Goal: Information Seeking & Learning: Learn about a topic

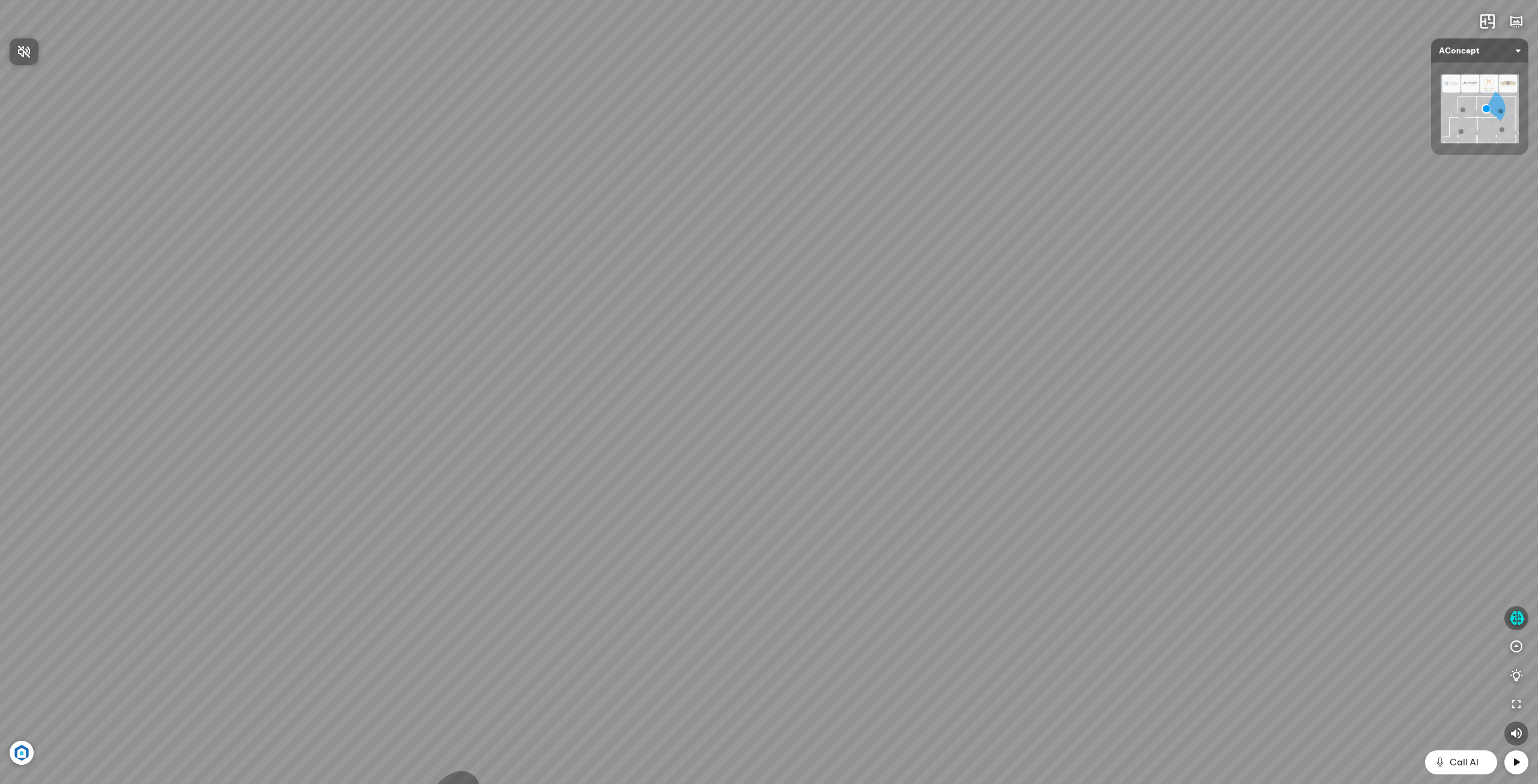
drag, startPoint x: 944, startPoint y: 603, endPoint x: 833, endPoint y: 228, distance: 391.1
click at [834, 228] on div at bounding box center [769, 392] width 1538 height 784
drag, startPoint x: 863, startPoint y: 606, endPoint x: 796, endPoint y: 277, distance: 335.8
click at [796, 282] on div "Sofa 3 chỗ Montgomery 22.500.000 VND Tranh in Thành phố 7.000.000 VND Bàn làm v…" at bounding box center [769, 392] width 1538 height 784
drag, startPoint x: 852, startPoint y: 480, endPoint x: 874, endPoint y: 316, distance: 165.5
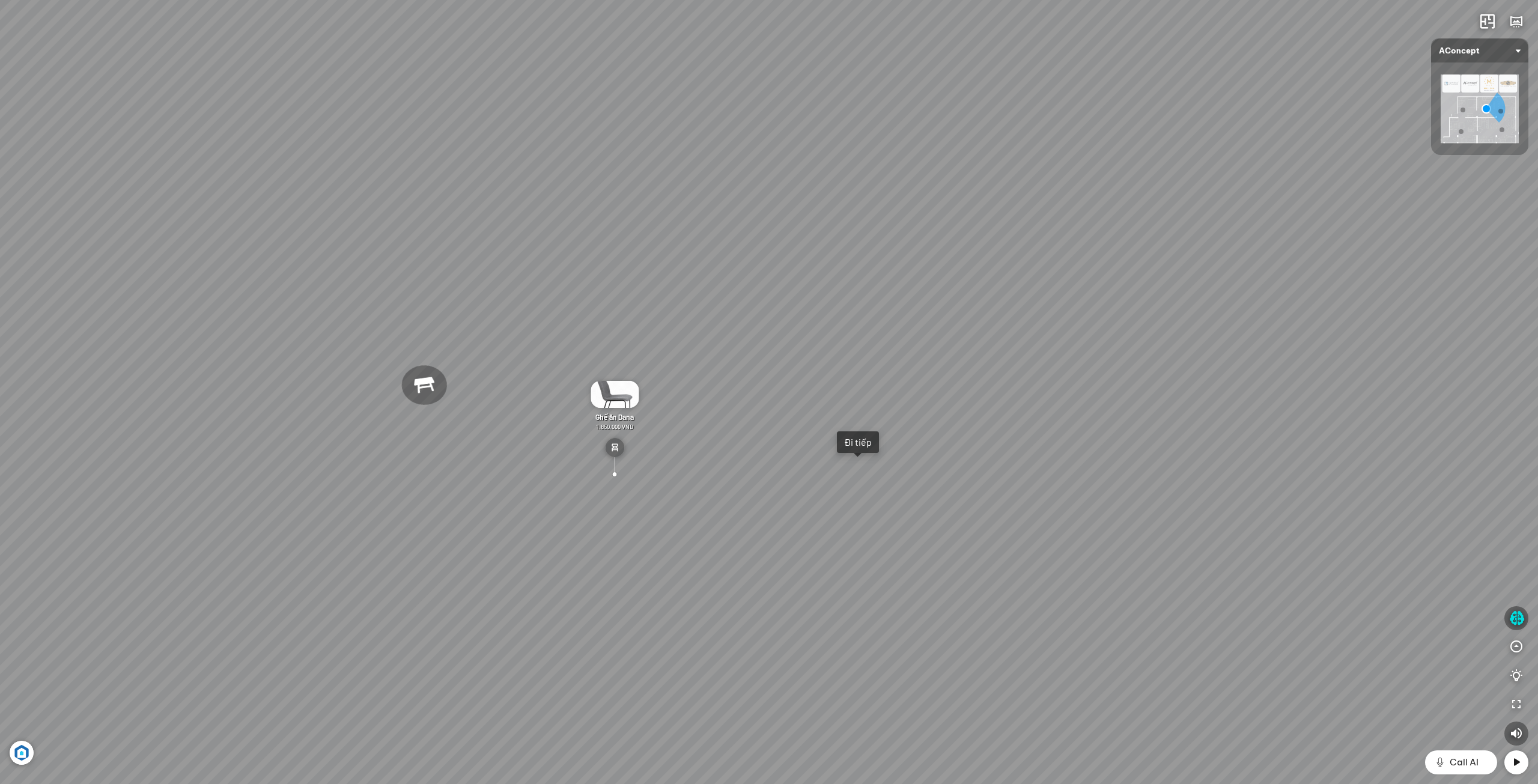
click at [870, 322] on div "Sofa 3 chỗ Montgomery 22.500.000 VND Tranh in Thành phố 7.000.000 VND Bàn làm v…" at bounding box center [769, 392] width 1538 height 784
drag, startPoint x: 889, startPoint y: 329, endPoint x: 898, endPoint y: 445, distance: 116.3
click at [910, 368] on div "Sofa 3 chỗ Montgomery 22.500.000 VND Tranh in Thành phố 7.000.000 VND Bàn làm v…" at bounding box center [769, 392] width 1538 height 784
click at [886, 516] on div "Sofa 3 chỗ Montgomery 22.500.000 VND Tranh in Thành phố 7.000.000 VND Bàn làm v…" at bounding box center [769, 392] width 1538 height 784
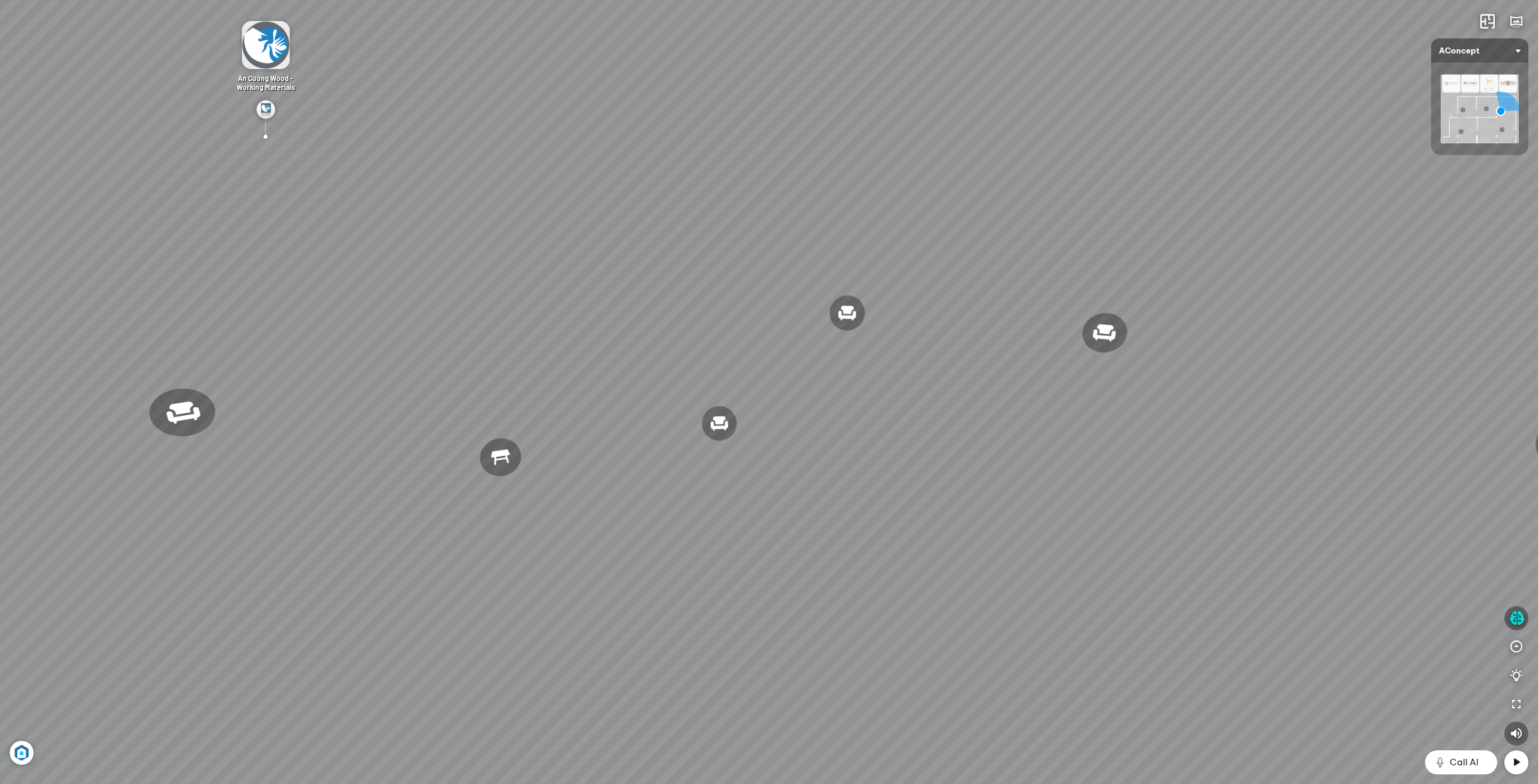
drag, startPoint x: 995, startPoint y: 547, endPoint x: 645, endPoint y: 353, distance: 400.2
click at [645, 353] on div "Đèn [PERSON_NAME] 5.300.000 VND Giường ngủ Palima 19.000.000 VND Ghế thư giãn N…" at bounding box center [769, 392] width 1538 height 784
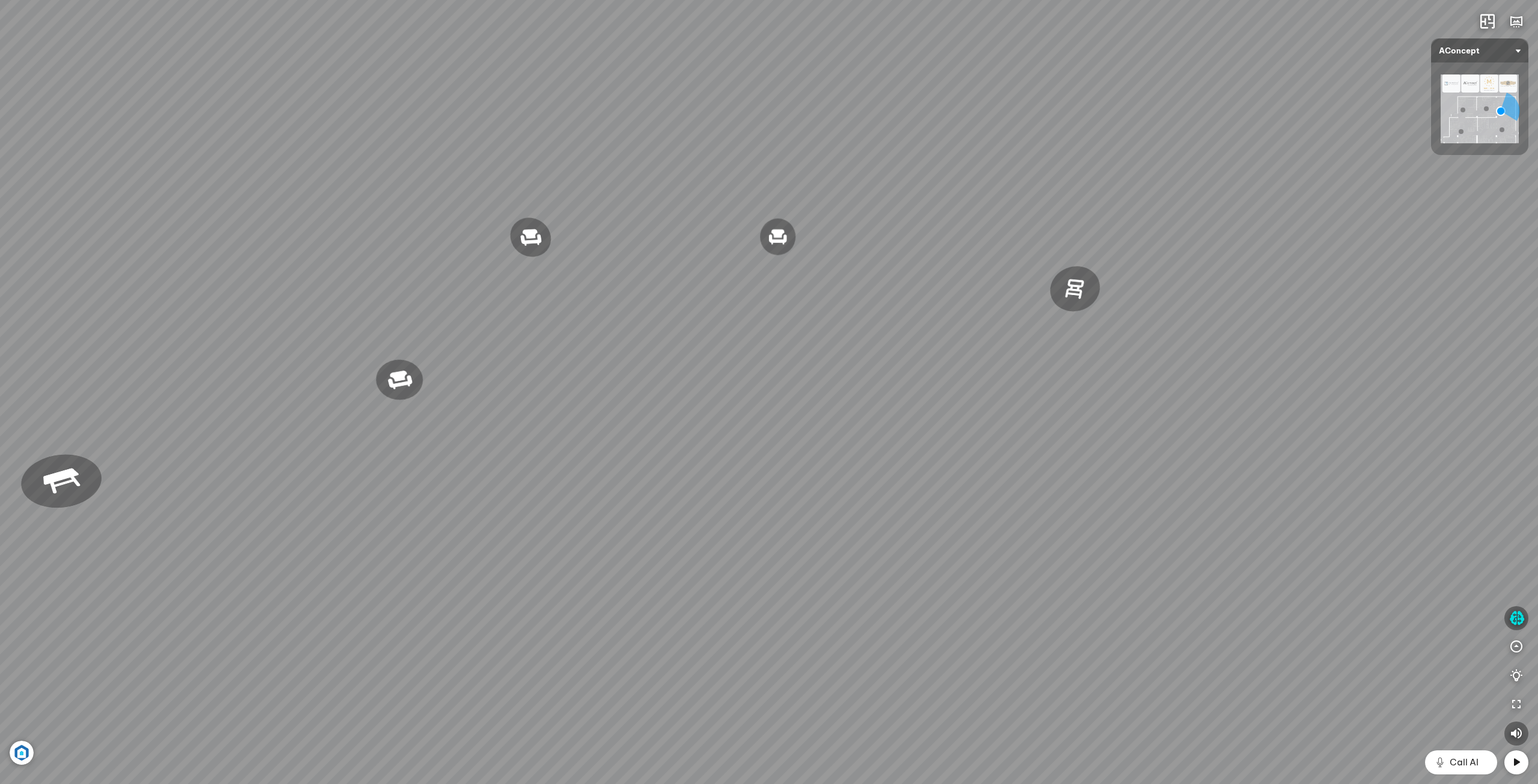
drag, startPoint x: 869, startPoint y: 370, endPoint x: 757, endPoint y: 453, distance: 139.4
click at [778, 435] on div "Đèn [PERSON_NAME] 5.300.000 VND Giường ngủ Palima 19.000.000 VND Ghế thư giãn N…" at bounding box center [769, 392] width 1538 height 784
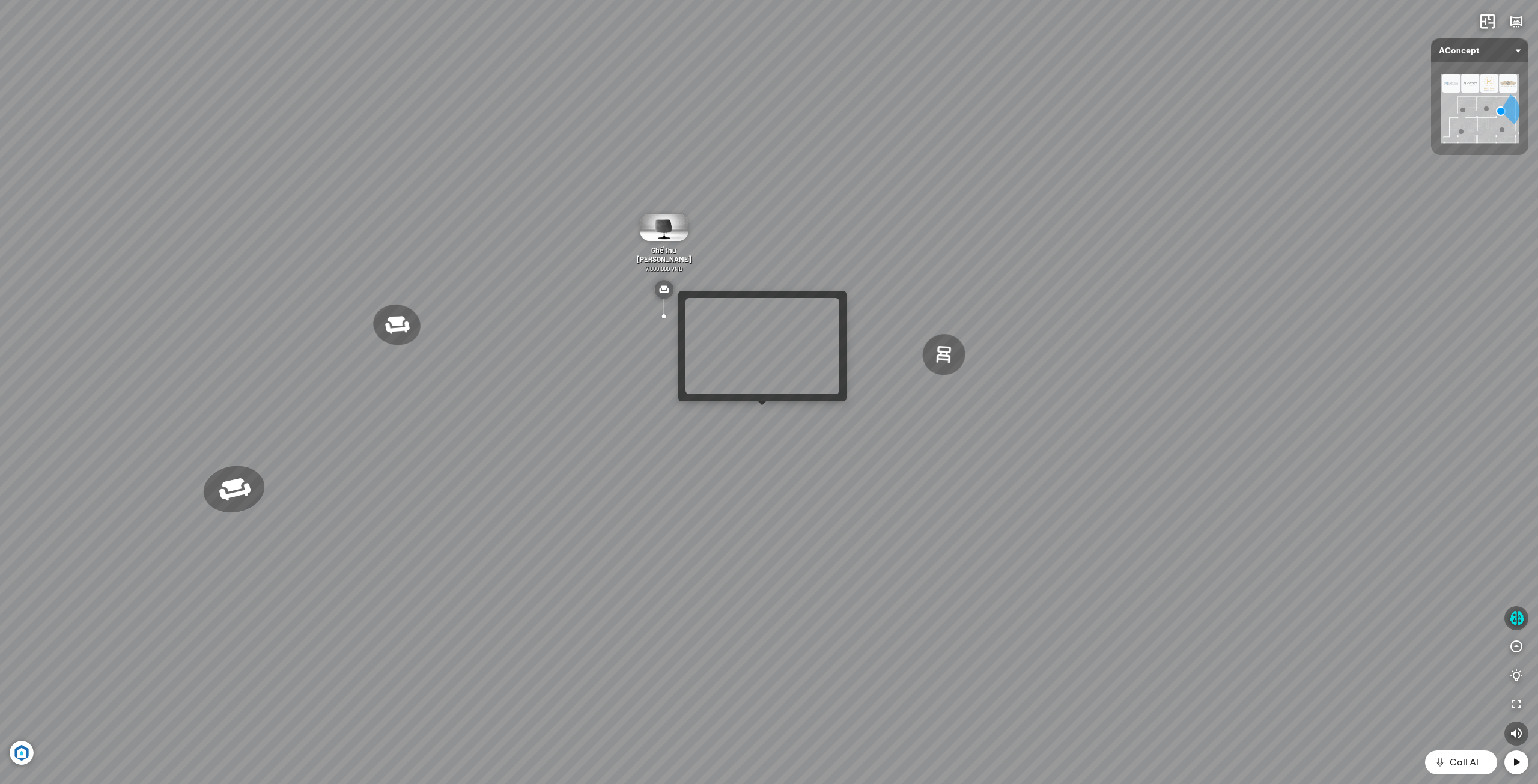
click at [763, 419] on div "Đèn [PERSON_NAME] 5.300.000 VND Giường ngủ Palima 19.000.000 VND Ghế thư giãn N…" at bounding box center [769, 392] width 1538 height 784
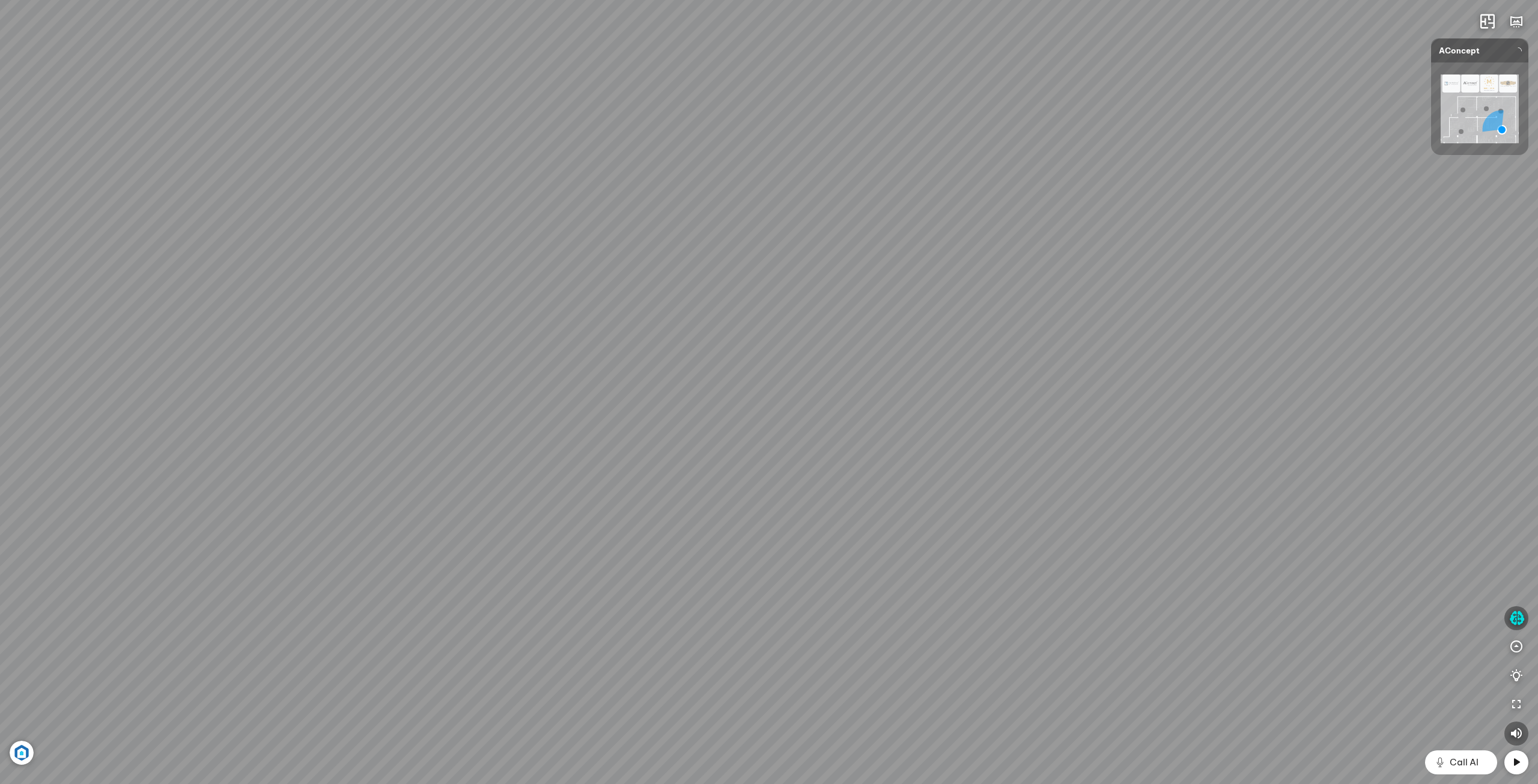
drag, startPoint x: 840, startPoint y: 530, endPoint x: 787, endPoint y: 420, distance: 122.1
click at [787, 424] on div at bounding box center [769, 392] width 1538 height 784
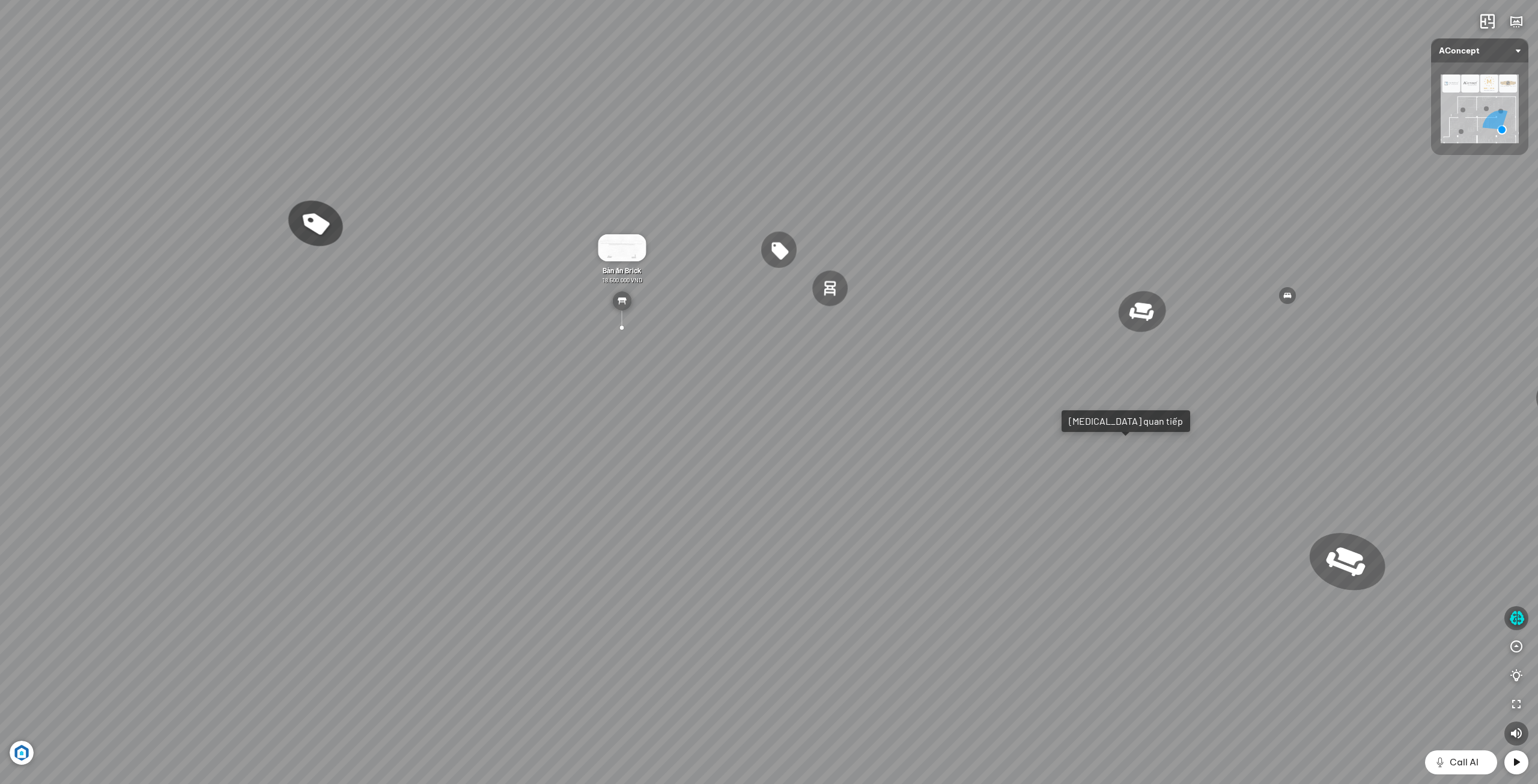
drag, startPoint x: 773, startPoint y: 454, endPoint x: 1086, endPoint y: 492, distance: 315.3
click at [1058, 482] on div "Ghế ăn Andrew 3.200.000 VND Ghế ăn Wilma 1.800.000 VND Sofa 3 chỗ [PERSON_NAME]…" at bounding box center [769, 392] width 1538 height 784
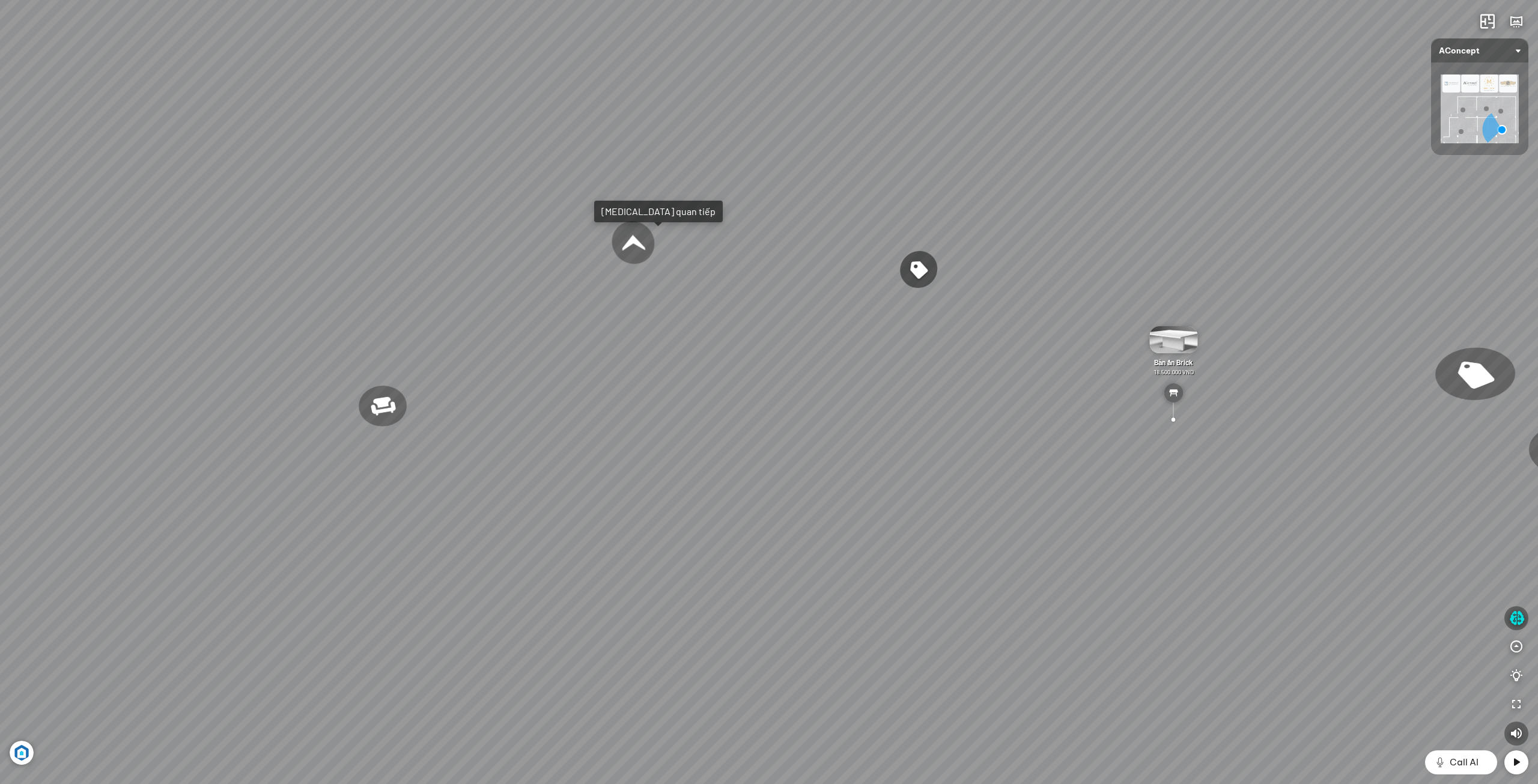
drag, startPoint x: 1013, startPoint y: 496, endPoint x: 1122, endPoint y: 462, distance: 114.2
click at [1117, 462] on div "Ghế ăn Andrew 3.200.000 VND Ghế ăn Wilma 1.800.000 VND Sofa 3 chỗ [PERSON_NAME]…" at bounding box center [769, 392] width 1538 height 784
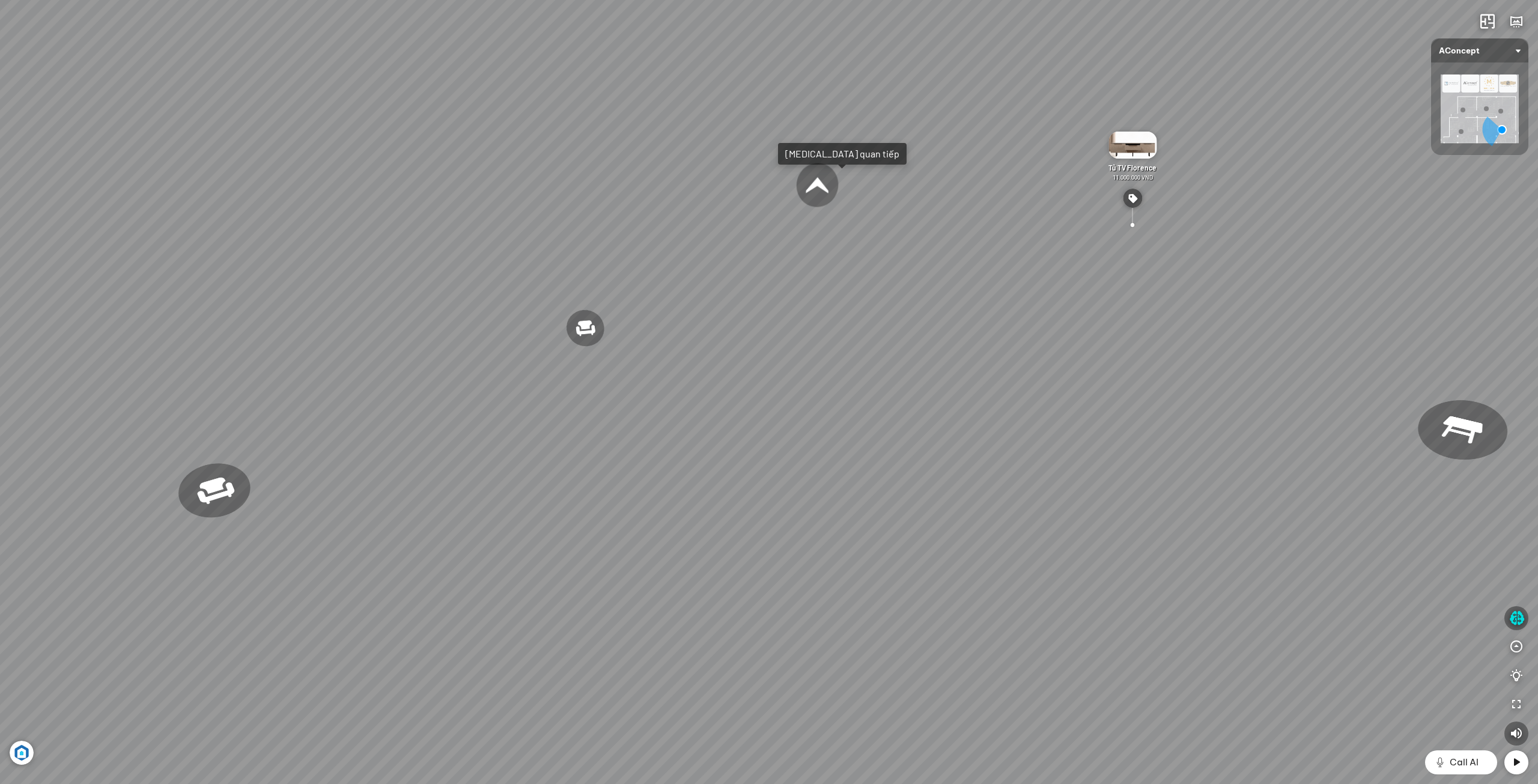
drag, startPoint x: 1031, startPoint y: 463, endPoint x: 1129, endPoint y: 465, distance: 98.0
click at [1106, 460] on div "Ghế ăn Andrew 3.200.000 VND Ghế ăn Wilma 1.800.000 VND Sofa 3 chỗ [PERSON_NAME]…" at bounding box center [769, 392] width 1538 height 784
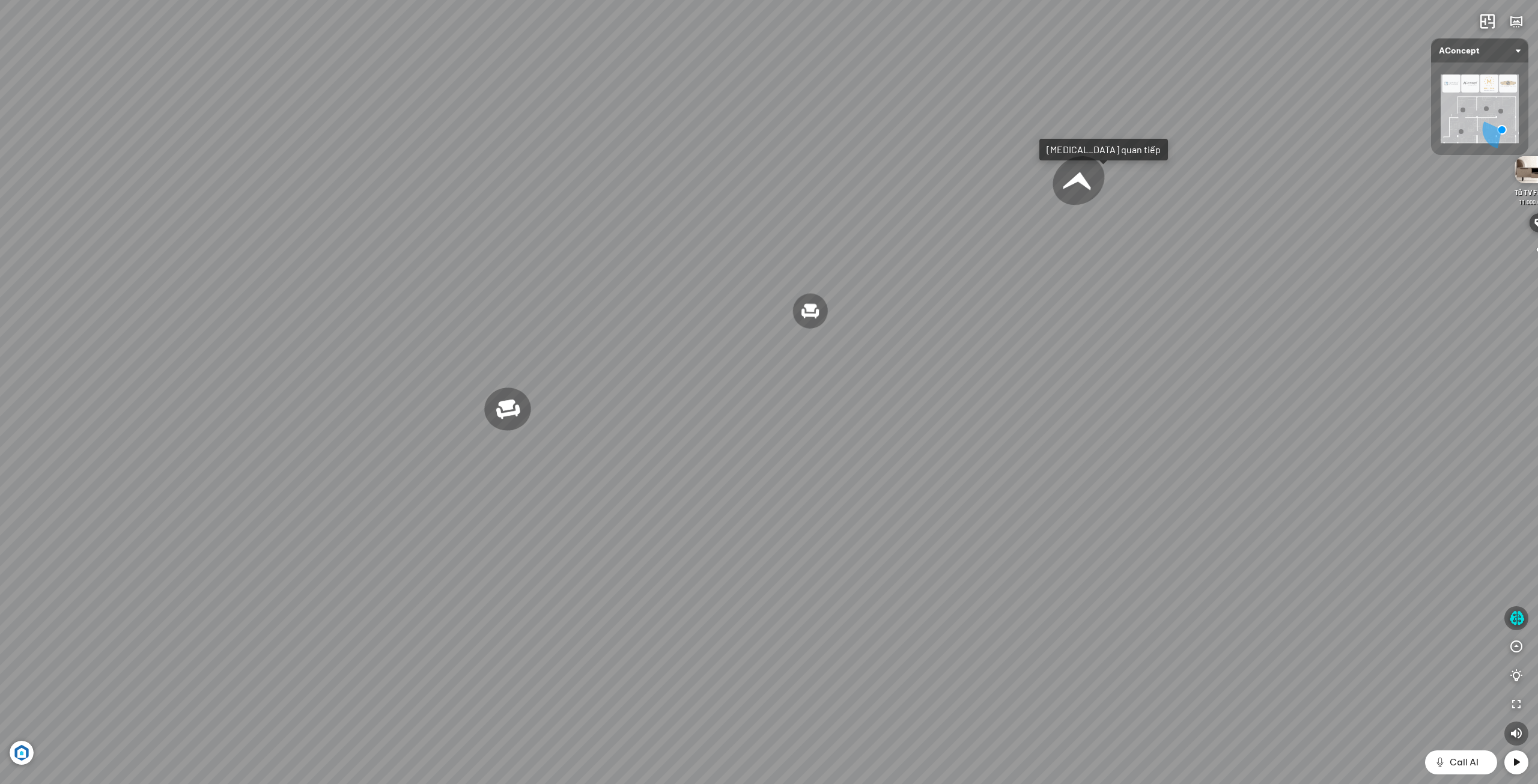
drag, startPoint x: 1058, startPoint y: 471, endPoint x: 1170, endPoint y: 471, distance: 112.0
click at [1160, 467] on div "Ghế ăn Andrew 3.200.000 VND Ghế ăn Wilma 1.800.000 VND Sofa 3 chỗ [PERSON_NAME]…" at bounding box center [769, 392] width 1538 height 784
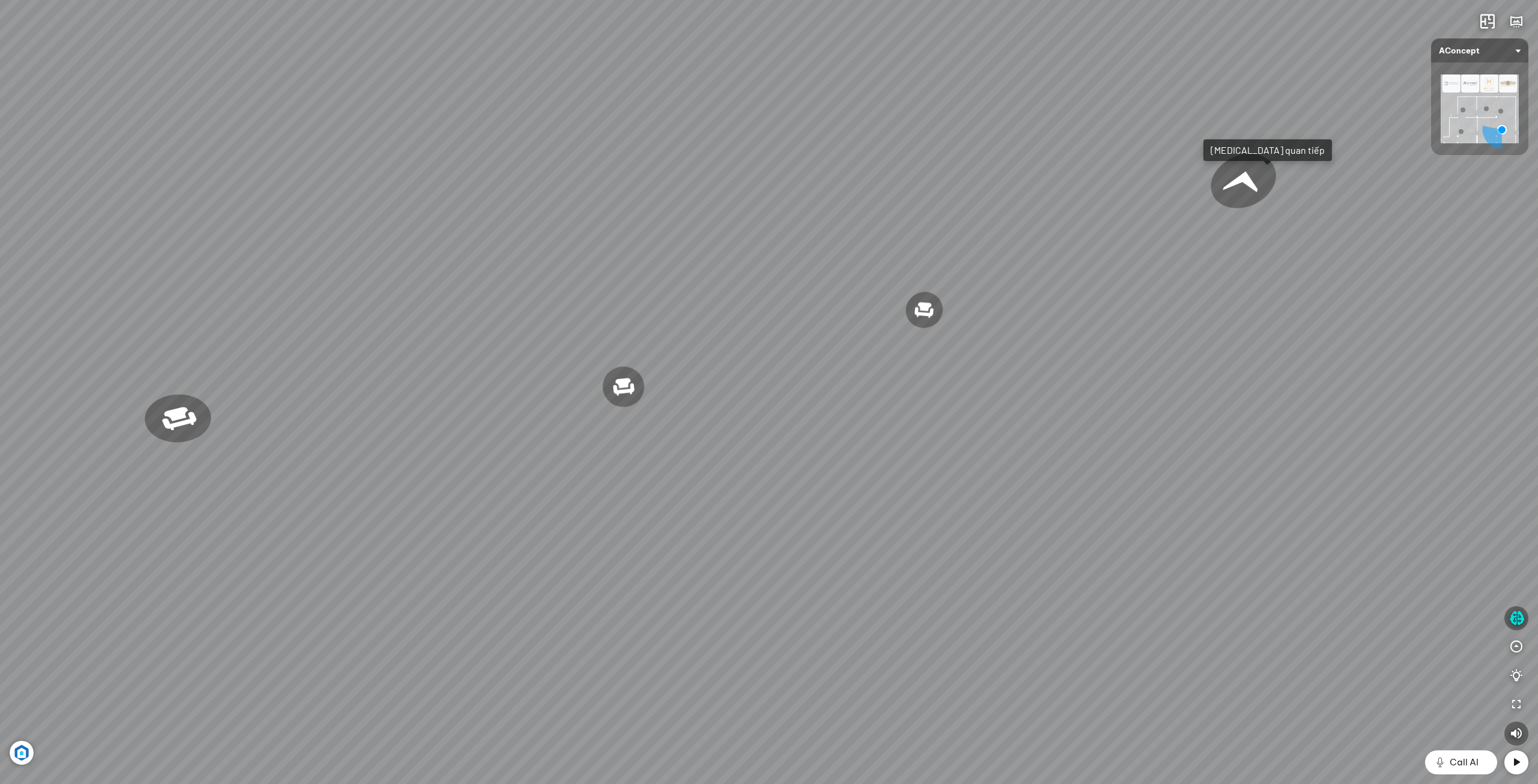
drag, startPoint x: 1086, startPoint y: 474, endPoint x: 1196, endPoint y: 466, distance: 110.3
click at [1190, 463] on div "Ghế ăn Andrew 3.200.000 VND Ghế ăn Wilma 1.800.000 VND Sofa 3 chỗ [PERSON_NAME]…" at bounding box center [769, 392] width 1538 height 784
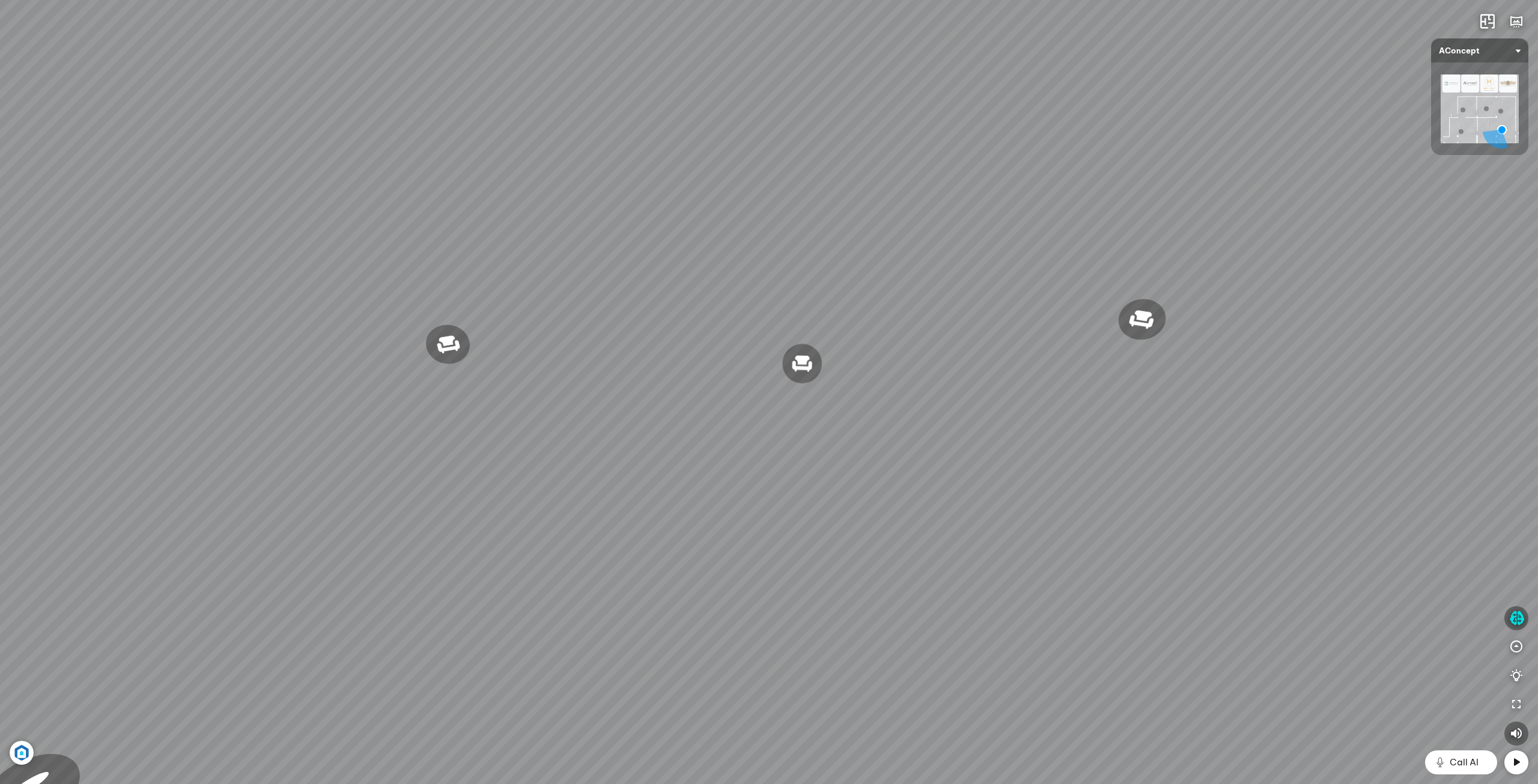
click at [1281, 467] on div "Ghế ăn Andrew 3.200.000 VND Ghế ăn Wilma 1.800.000 VND Sofa 3 chỗ [PERSON_NAME]…" at bounding box center [769, 392] width 1538 height 784
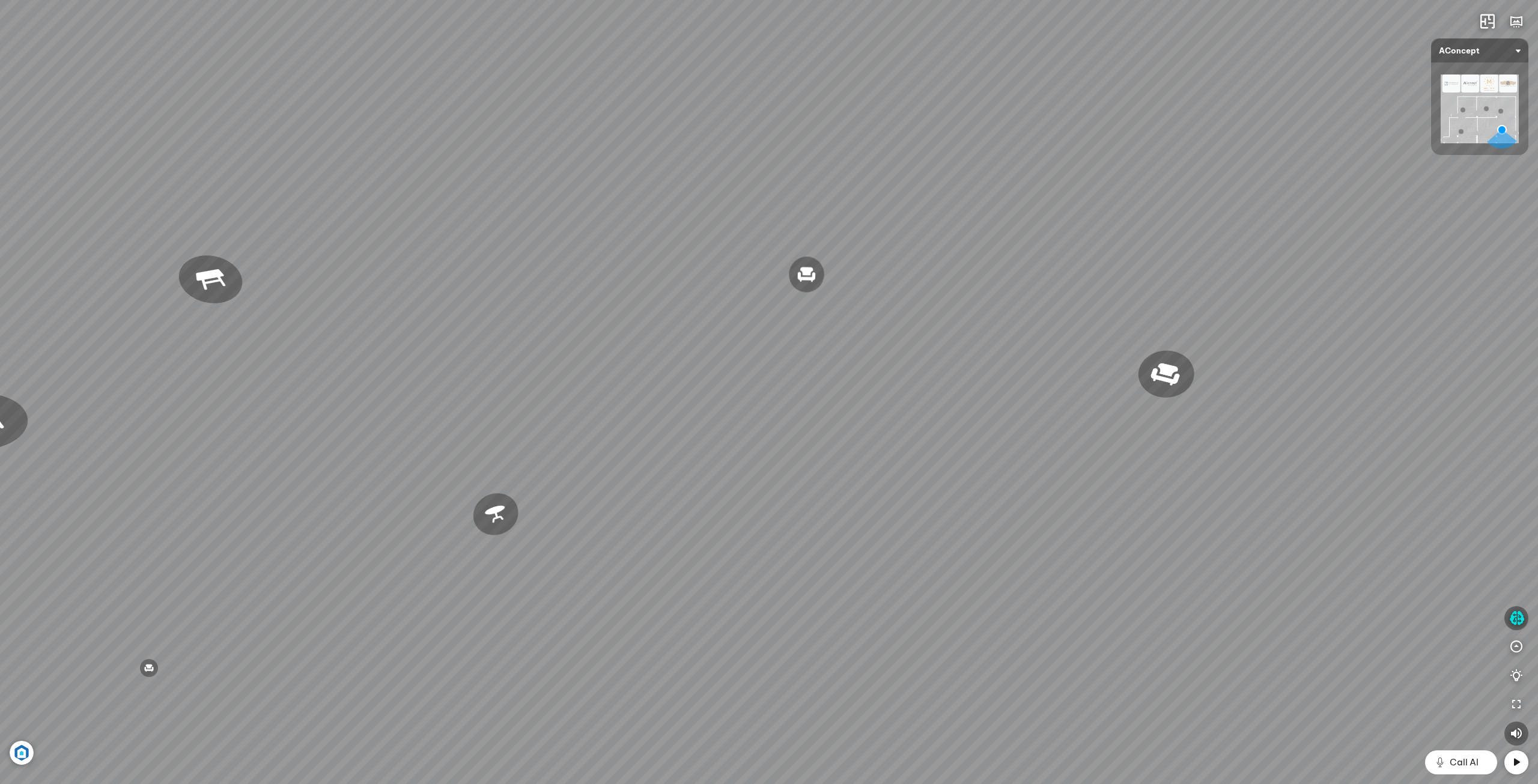
drag, startPoint x: 1237, startPoint y: 465, endPoint x: 1286, endPoint y: 473, distance: 49.6
click at [1290, 463] on div "Ghế ăn Andrew 3.200.000 VND Ghế ăn Wilma 1.800.000 VND Sofa 3 chỗ [PERSON_NAME]…" at bounding box center [769, 392] width 1538 height 784
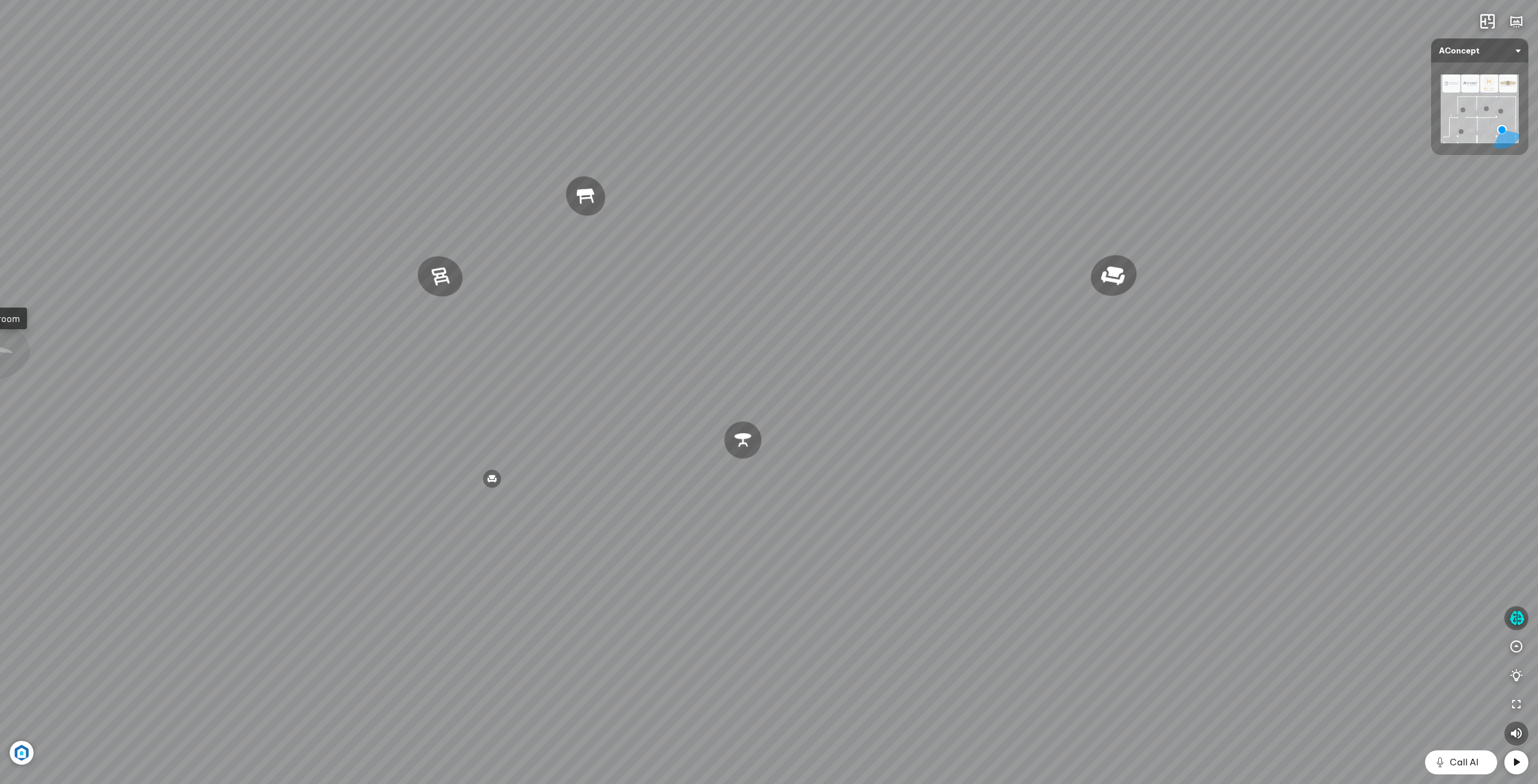
drag, startPoint x: 1175, startPoint y: 465, endPoint x: 1358, endPoint y: 455, distance: 183.3
click at [1357, 454] on div "Ghế ăn Andrew 3.200.000 VND Ghế ăn Wilma 1.800.000 VND Sofa 3 chỗ [PERSON_NAME]…" at bounding box center [769, 392] width 1538 height 784
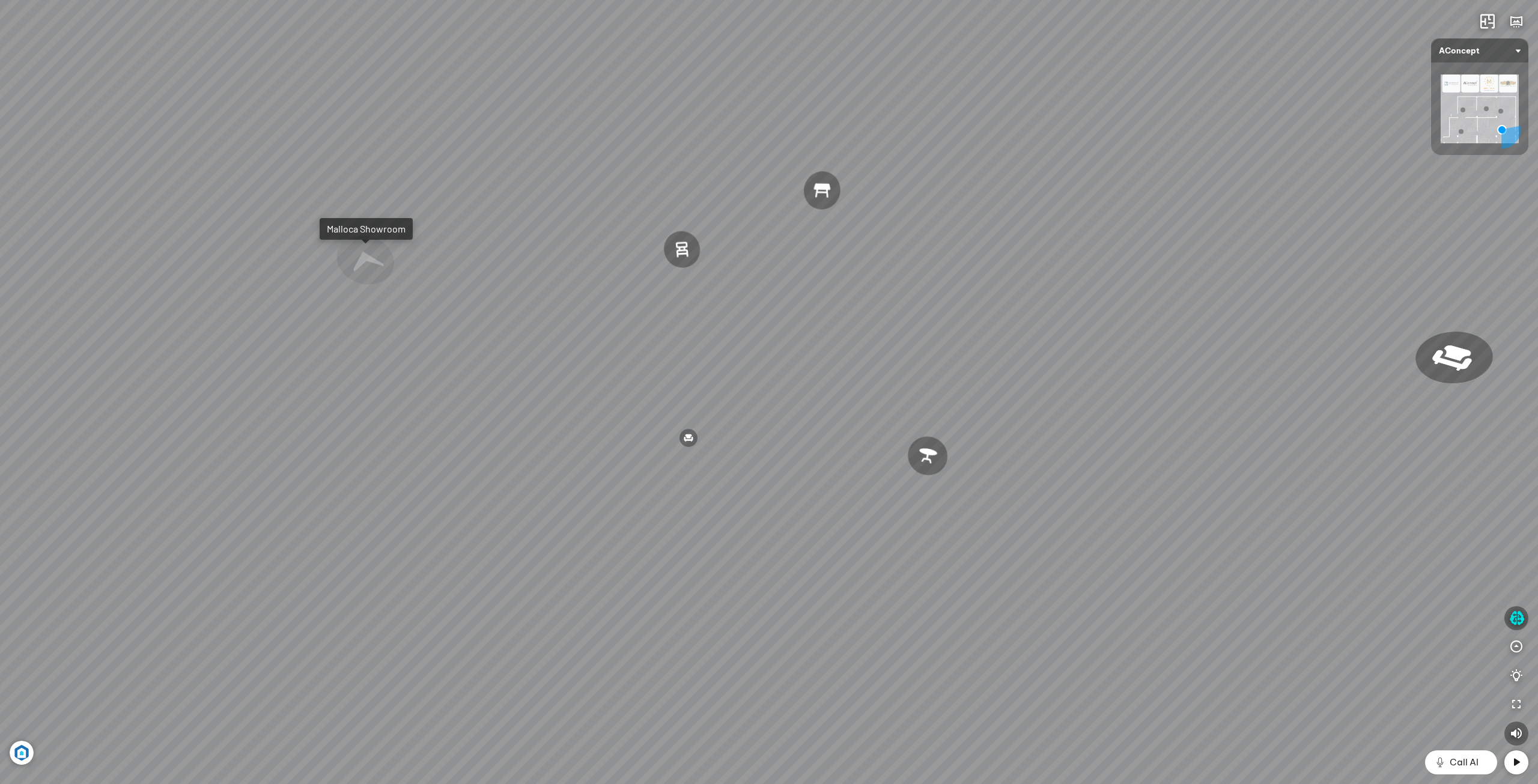
drag, startPoint x: 1388, startPoint y: 452, endPoint x: 1460, endPoint y: 462, distance: 72.7
click at [1456, 461] on div "Ghế ăn Andrew 3.200.000 VND Ghế ăn Wilma 1.800.000 VND Sofa 3 chỗ [PERSON_NAME]…" at bounding box center [769, 392] width 1538 height 784
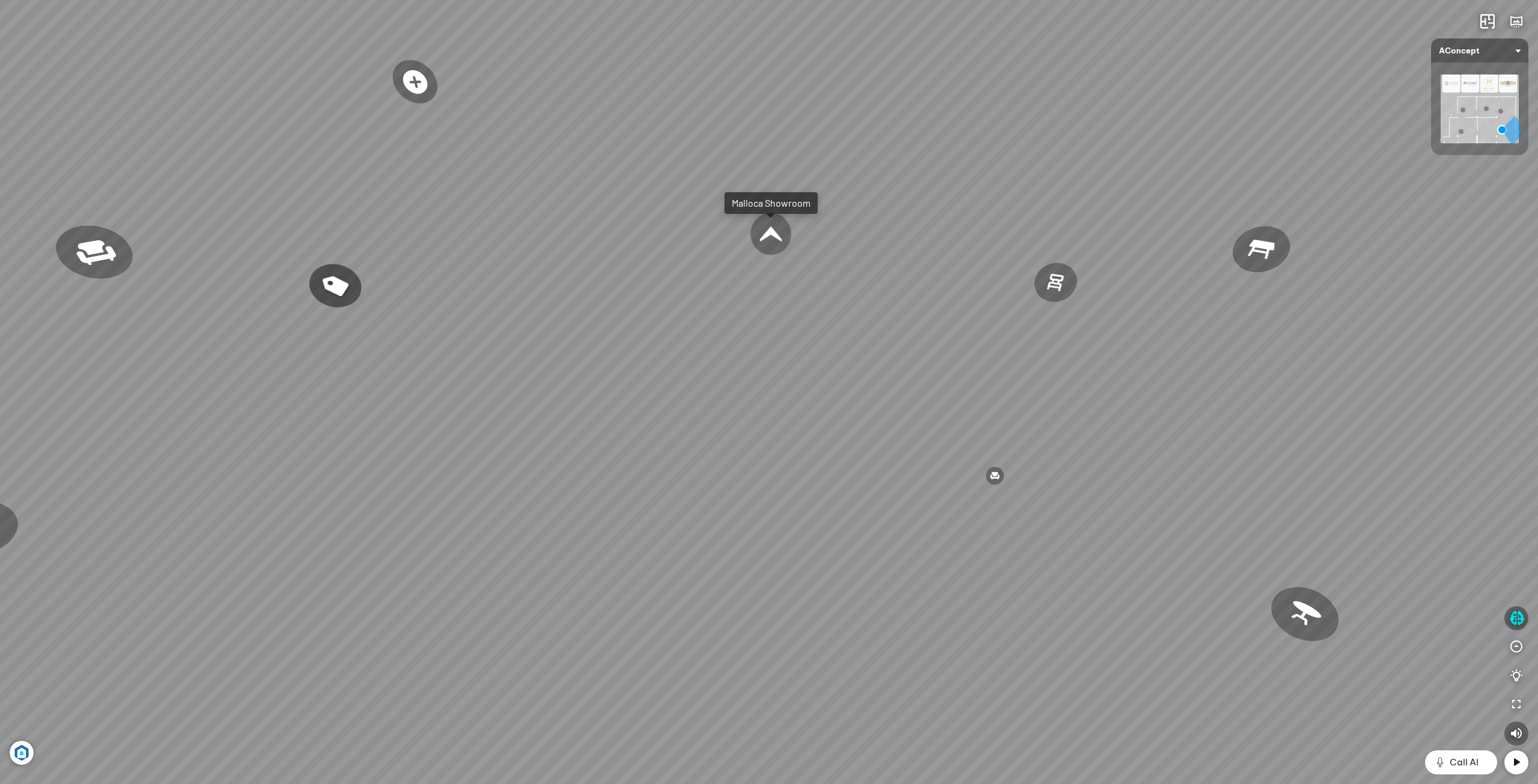
click at [1378, 454] on div "Ghế ăn Andrew 3.200.000 VND Ghế ăn Wilma 1.800.000 VND Sofa 3 chỗ [PERSON_NAME]…" at bounding box center [769, 392] width 1538 height 784
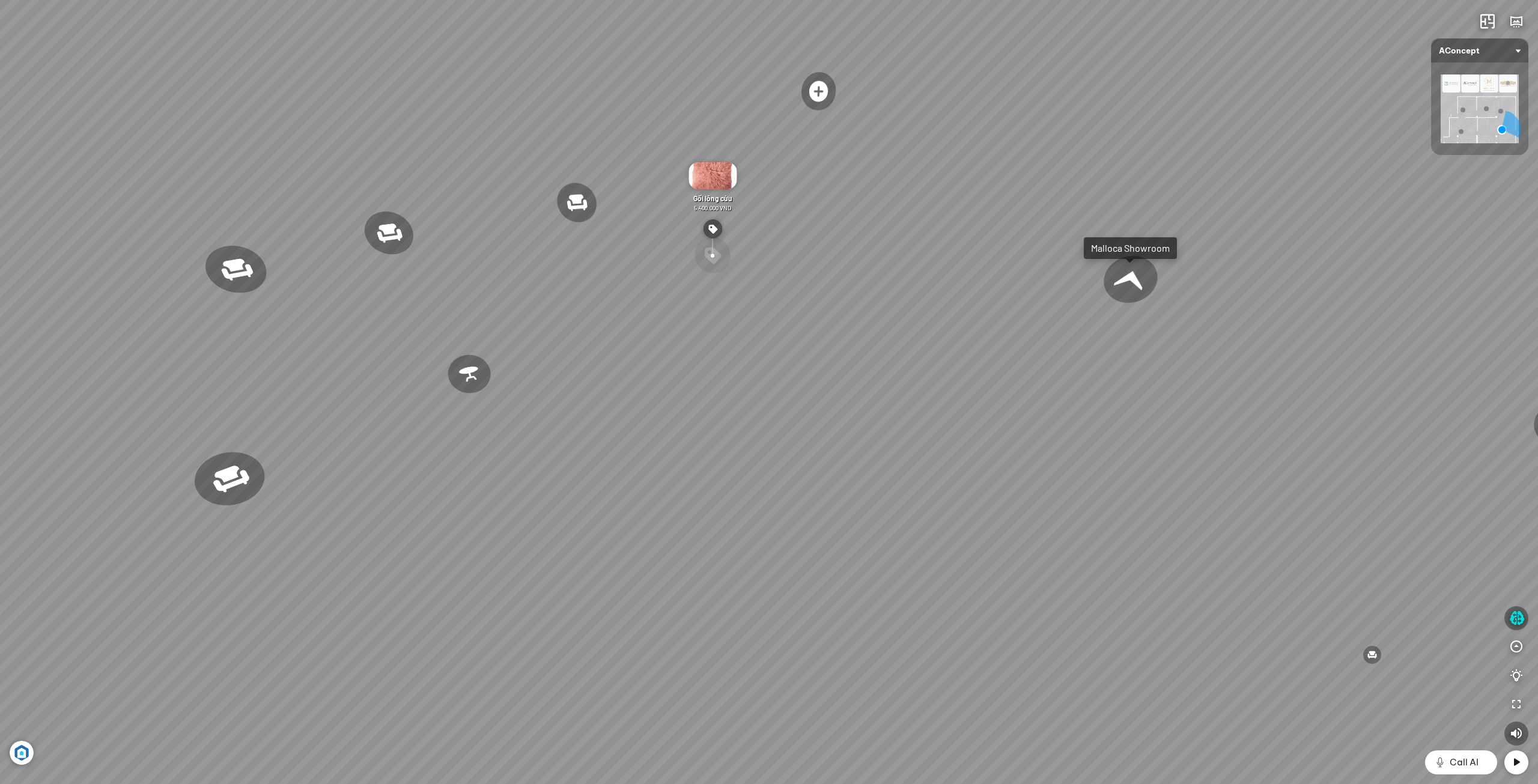
drag, startPoint x: 1237, startPoint y: 450, endPoint x: 1063, endPoint y: 444, distance: 174.1
click at [1063, 444] on div "Ghế ăn Andrew 3.200.000 VND Ghế ăn Wilma 1.800.000 VND Sofa 3 chỗ [PERSON_NAME]…" at bounding box center [769, 392] width 1538 height 784
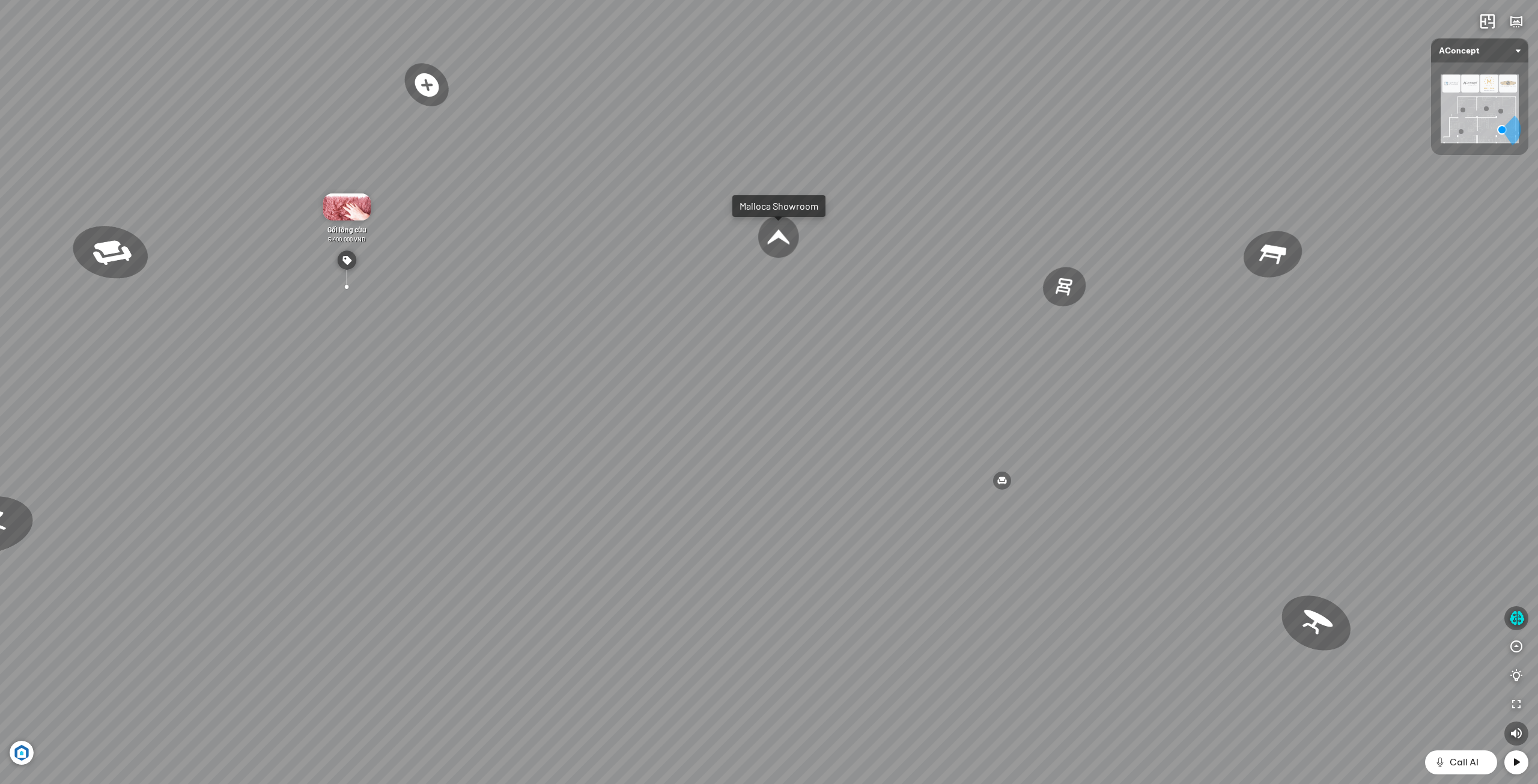
drag, startPoint x: 1123, startPoint y: 436, endPoint x: 1051, endPoint y: 441, distance: 72.2
click at [1055, 441] on div "Ghế ăn Andrew 3.200.000 VND Ghế ăn Wilma 1.800.000 VND Sofa 3 chỗ [PERSON_NAME]…" at bounding box center [769, 392] width 1538 height 784
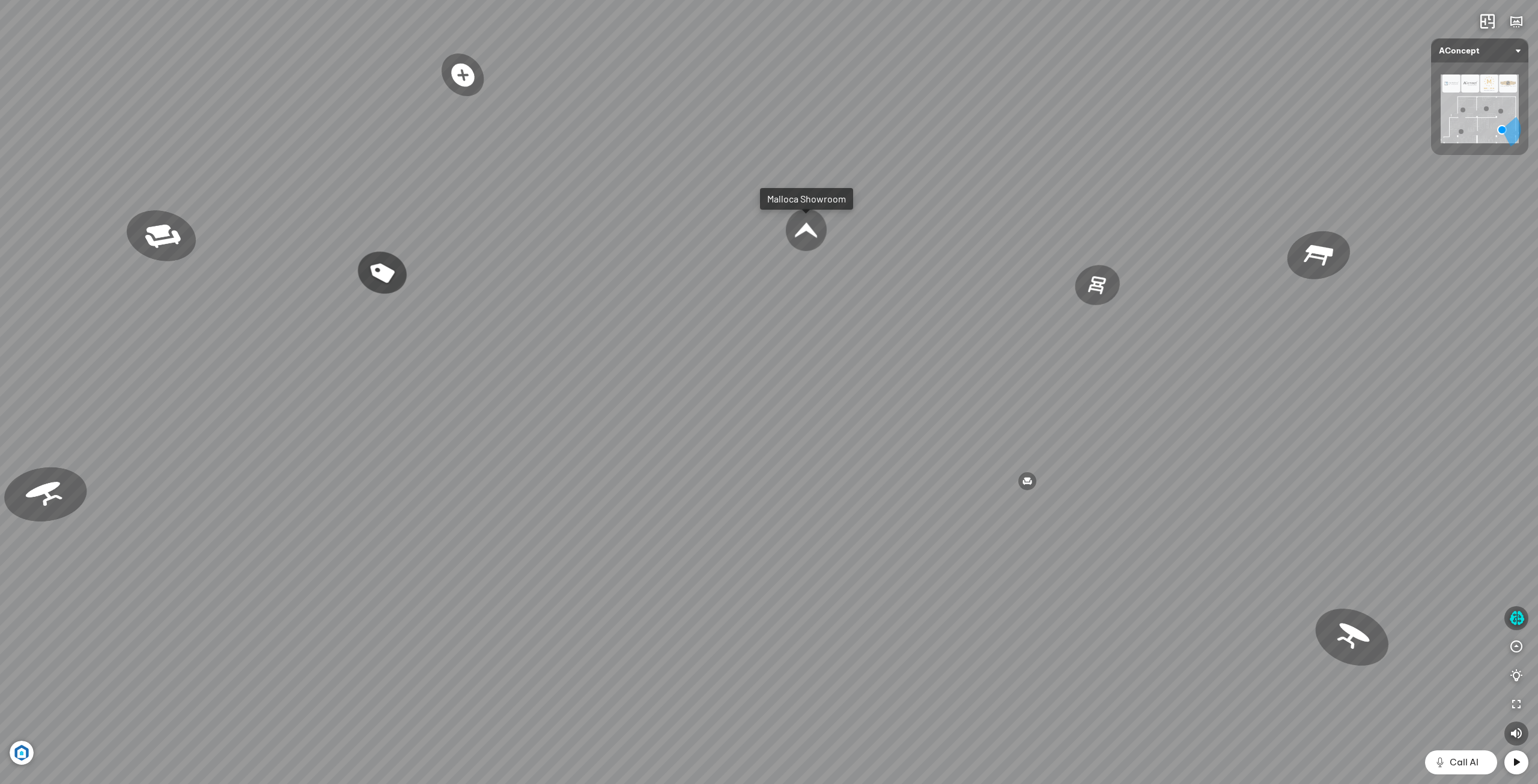
drag, startPoint x: 637, startPoint y: 498, endPoint x: 921, endPoint y: 507, distance: 284.1
click at [878, 495] on div "Ghế ăn Andrew 3.200.000 VND Ghế ăn Wilma 1.800.000 VND Sofa 3 chỗ [PERSON_NAME]…" at bounding box center [769, 392] width 1538 height 784
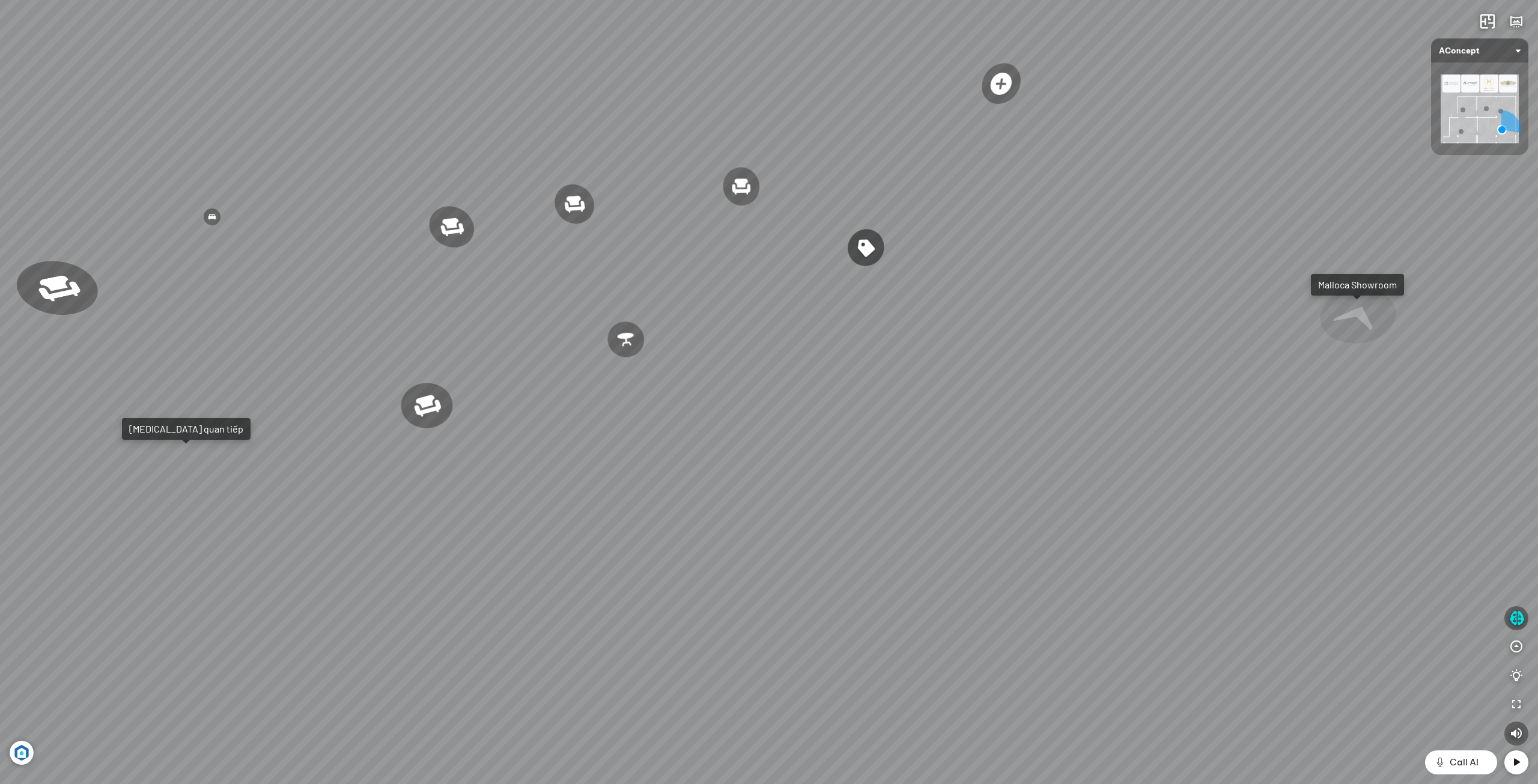
drag, startPoint x: 616, startPoint y: 442, endPoint x: 720, endPoint y: 486, distance: 112.9
click at [708, 479] on div "Ghế ăn Andrew 3.200.000 VND Ghế ăn Wilma 1.800.000 VND Sofa 3 chỗ [PERSON_NAME]…" at bounding box center [769, 392] width 1538 height 784
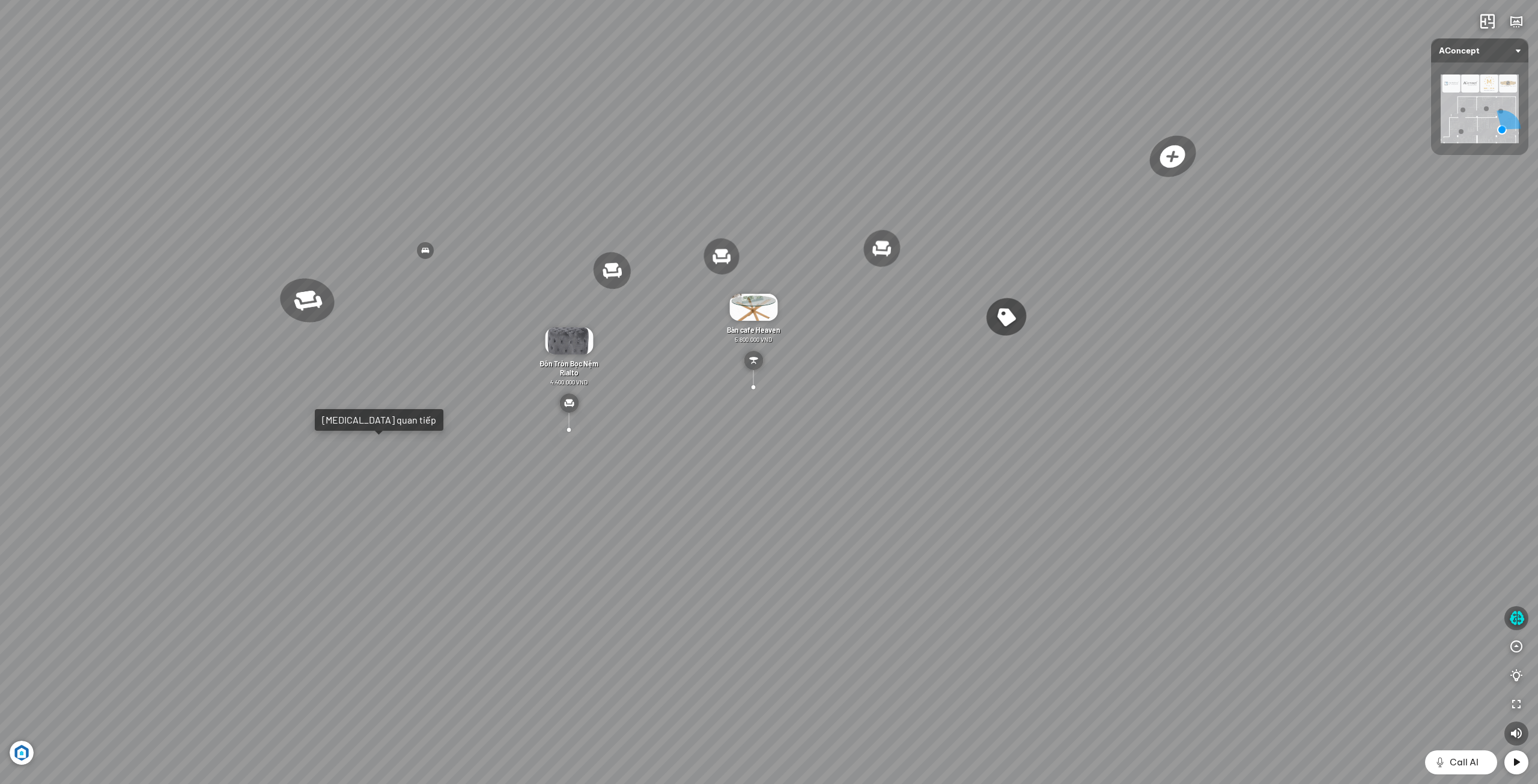
click at [572, 428] on div at bounding box center [568, 430] width 53 height 51
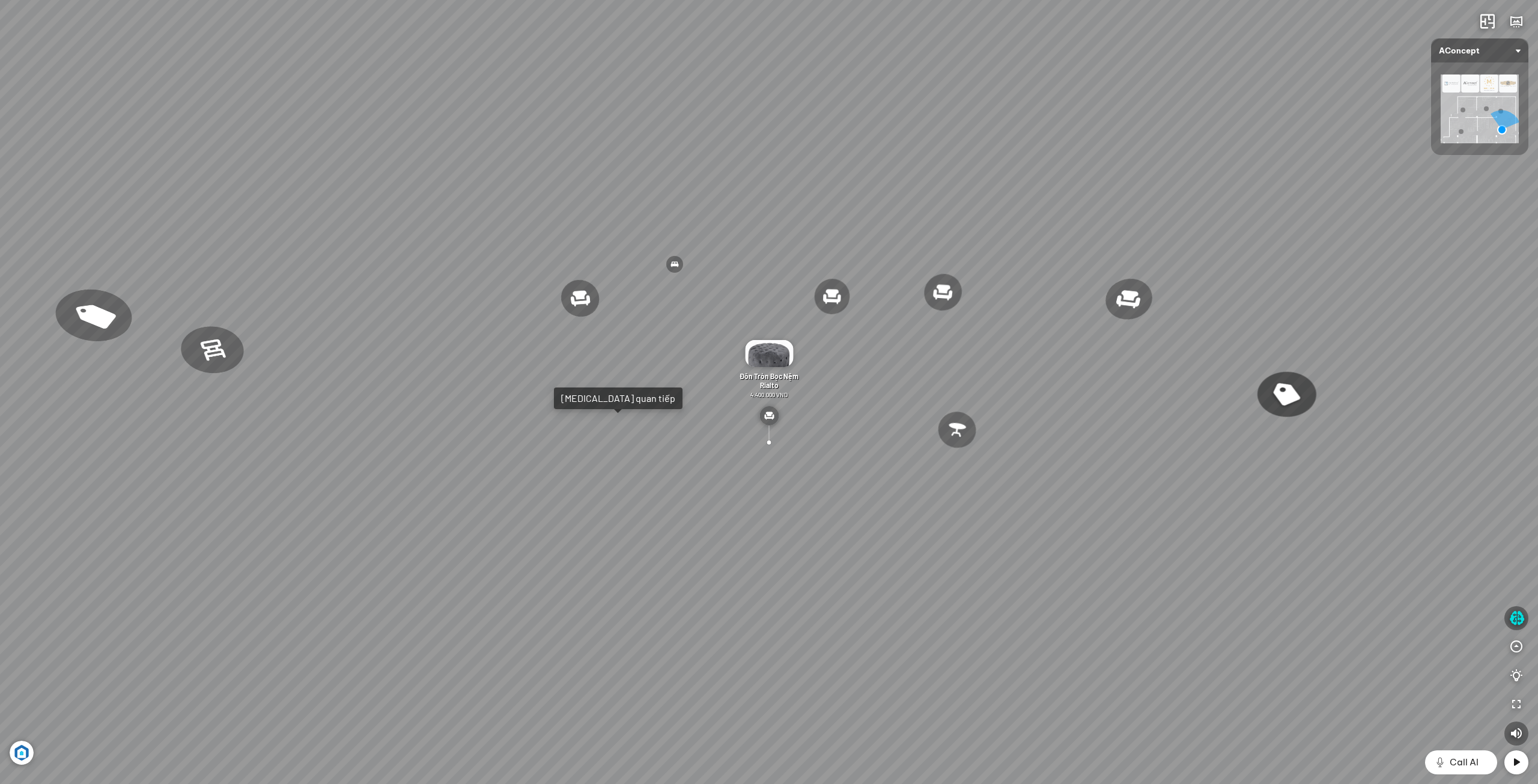
click at [770, 417] on img at bounding box center [769, 415] width 19 height 19
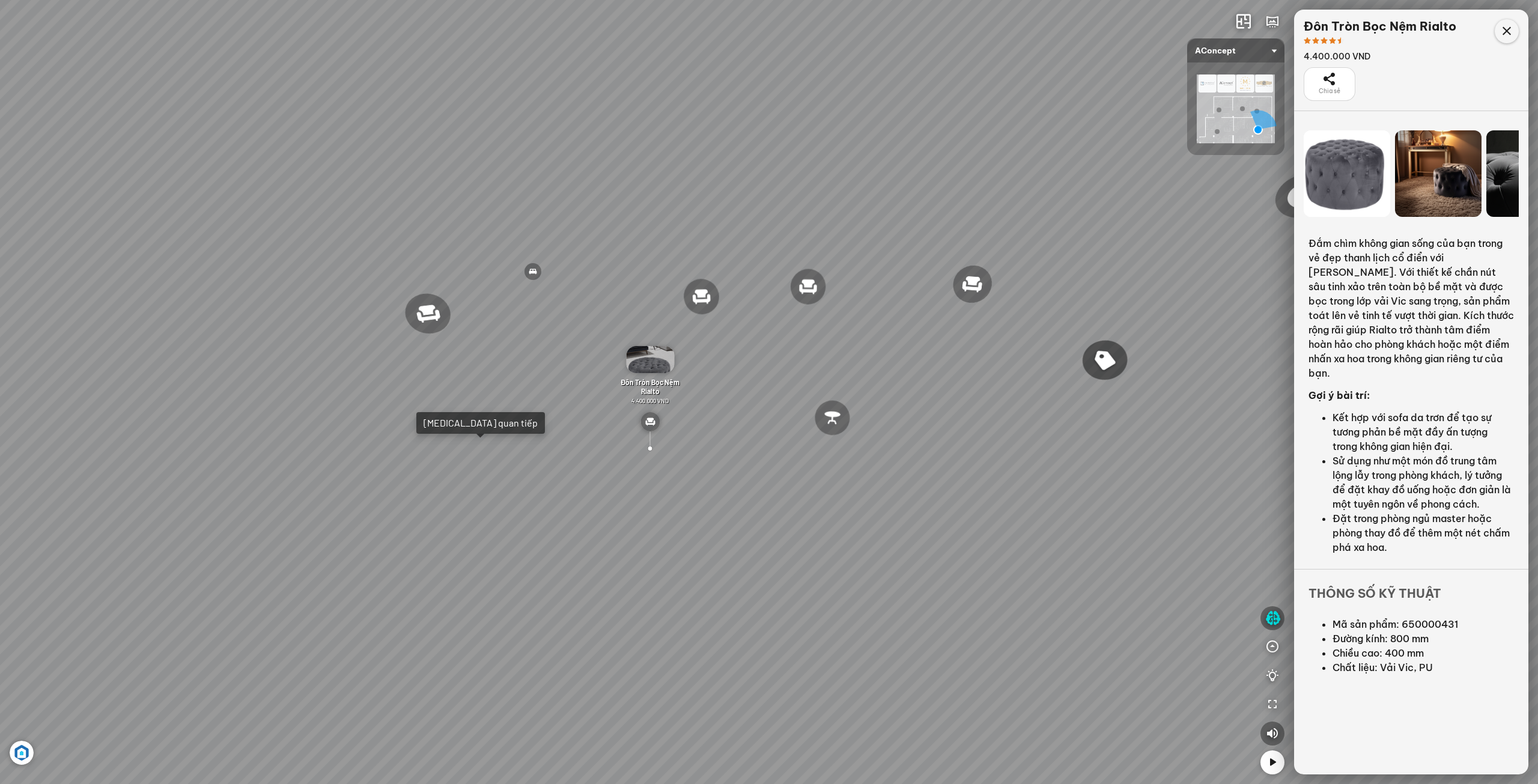
click at [1506, 31] on icon at bounding box center [1506, 31] width 14 height 14
